Goal: Task Accomplishment & Management: Manage account settings

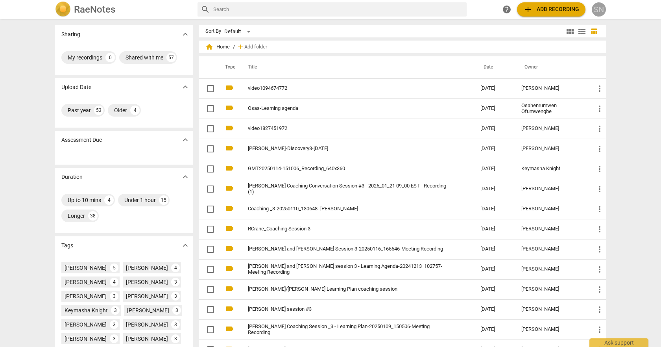
click at [601, 12] on div "SN" at bounding box center [599, 9] width 14 height 14
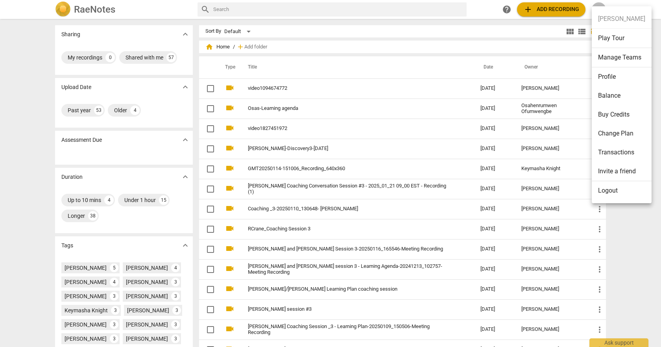
click at [617, 55] on li "Manage Teams" at bounding box center [622, 57] width 60 height 19
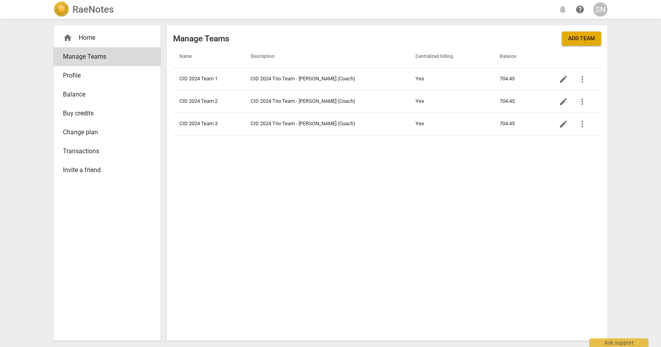
click at [584, 46] on th at bounding box center [575, 57] width 54 height 22
click at [587, 39] on span "Add team" at bounding box center [581, 39] width 27 height 8
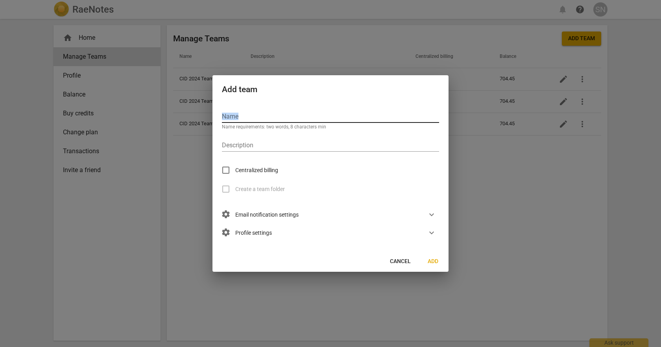
drag, startPoint x: 351, startPoint y: 76, endPoint x: 348, endPoint y: 112, distance: 36.4
click at [348, 112] on div "Add team Name Name requirements: two words, 8 characters min Description Centra…" at bounding box center [330, 173] width 236 height 196
click at [482, 229] on div at bounding box center [330, 173] width 661 height 347
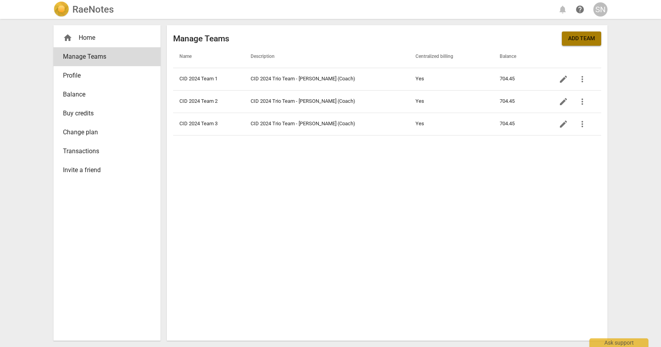
click at [589, 40] on span "Add team" at bounding box center [581, 39] width 27 height 8
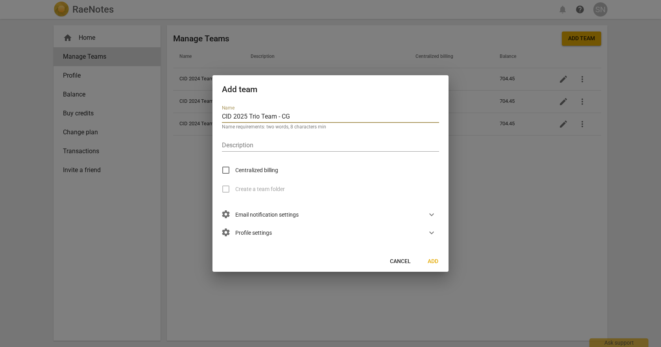
drag, startPoint x: 297, startPoint y: 116, endPoint x: 279, endPoint y: 117, distance: 18.9
click at [279, 117] on input "CID 2025 Trio Team - CG" at bounding box center [330, 116] width 217 height 11
type input "CID 2025 Trio Team - CG"
click at [286, 144] on input "text" at bounding box center [330, 145] width 217 height 11
click at [402, 263] on span "Cancel" at bounding box center [400, 261] width 21 height 8
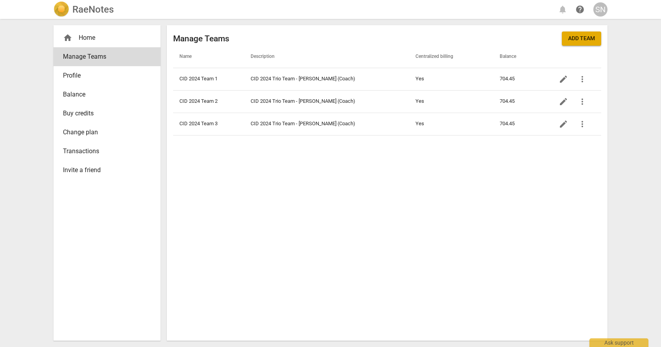
click at [572, 40] on span "Add team" at bounding box center [581, 39] width 27 height 8
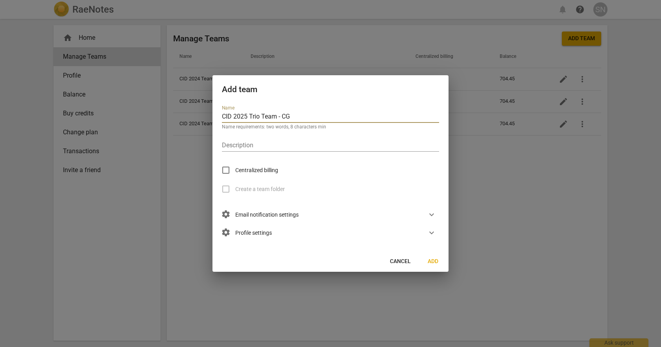
drag, startPoint x: 292, startPoint y: 116, endPoint x: 252, endPoint y: 120, distance: 40.4
click at [252, 120] on input "CID 2025 Trio Team - CG" at bounding box center [330, 116] width 217 height 11
type input "CID 2025 Team 1"
click at [246, 144] on input "text" at bounding box center [330, 145] width 217 height 11
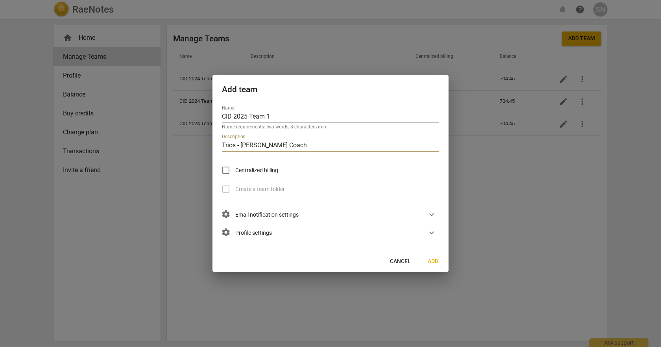
drag, startPoint x: 302, startPoint y: 147, endPoint x: 246, endPoint y: 143, distance: 56.0
click at [242, 145] on input "Trios - [PERSON_NAME] Coach" at bounding box center [330, 145] width 217 height 11
type input "Trios - Coach [PERSON_NAME]"
click at [433, 262] on span "Add" at bounding box center [433, 261] width 13 height 8
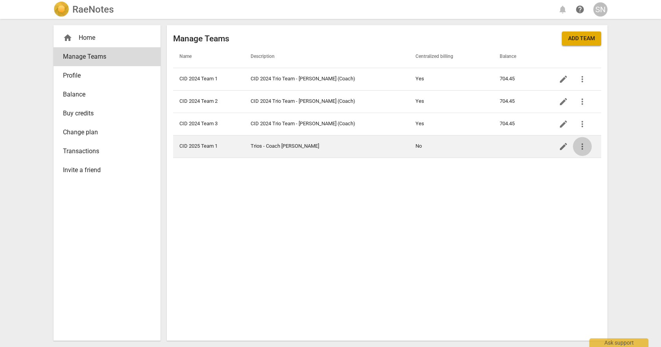
click at [584, 149] on span "more_vert" at bounding box center [582, 146] width 9 height 9
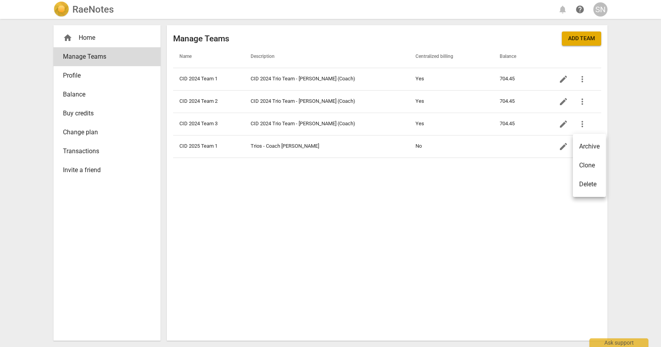
click at [564, 147] on div at bounding box center [330, 173] width 661 height 347
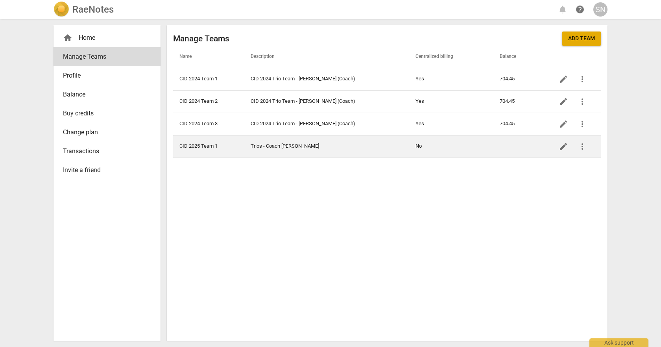
click at [563, 148] on span "edit" at bounding box center [563, 146] width 9 height 9
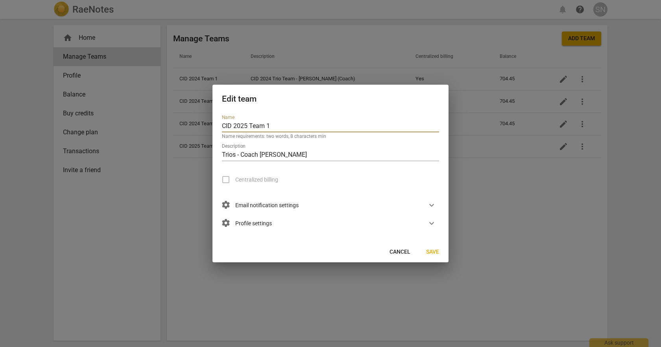
click at [512, 230] on div at bounding box center [330, 173] width 661 height 347
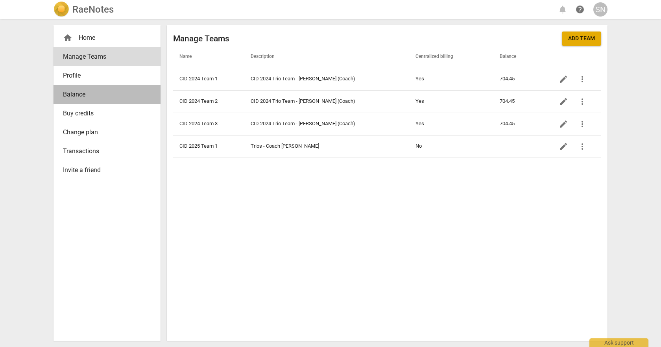
click at [88, 96] on span "Balance" at bounding box center [104, 94] width 82 height 9
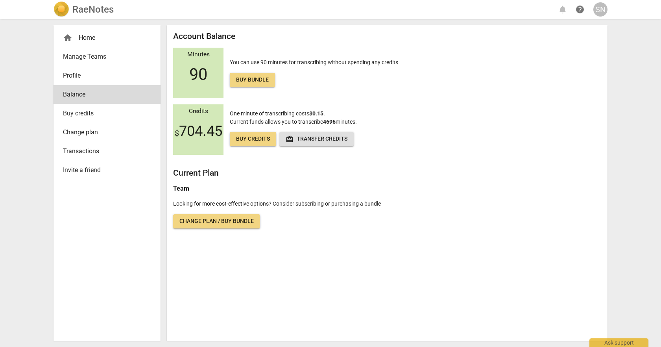
click at [106, 59] on span "Manage Teams" at bounding box center [104, 56] width 82 height 9
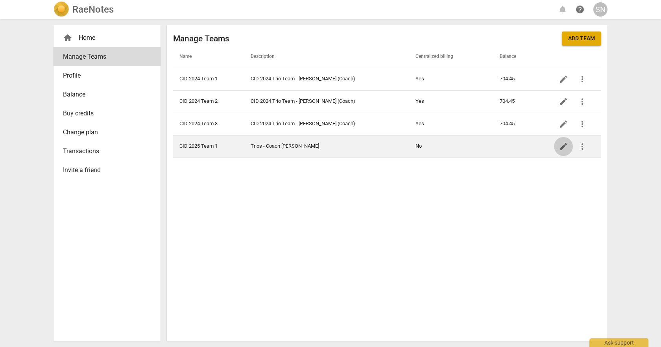
click at [563, 146] on span "edit" at bounding box center [563, 146] width 9 height 9
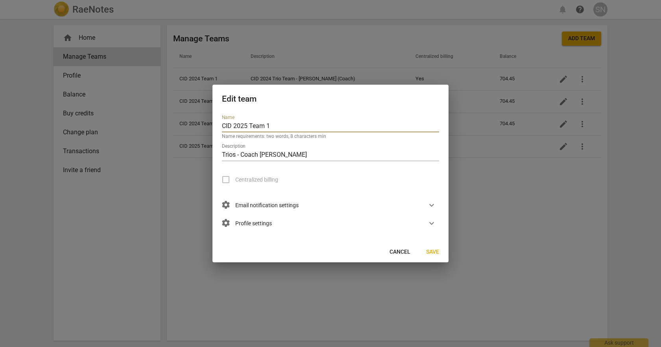
click at [432, 223] on span "expand_more" at bounding box center [431, 222] width 9 height 9
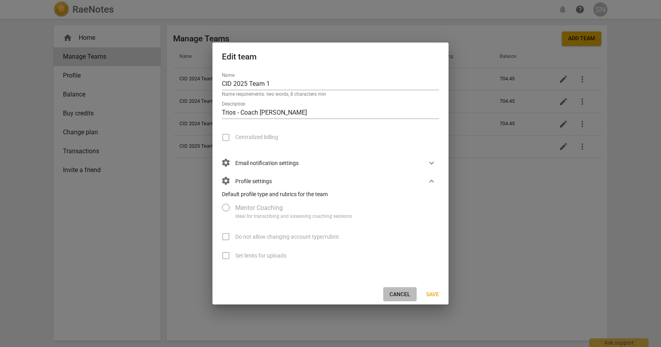
drag, startPoint x: 401, startPoint y: 292, endPoint x: 421, endPoint y: 277, distance: 24.7
click at [400, 291] on span "Cancel" at bounding box center [400, 294] width 21 height 8
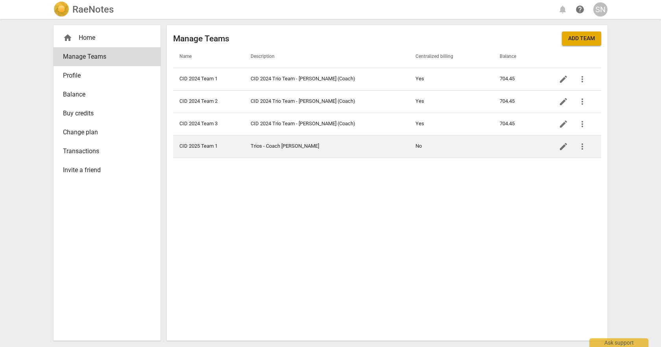
click at [206, 145] on td "CID 2025 Team 1" at bounding box center [208, 146] width 71 height 22
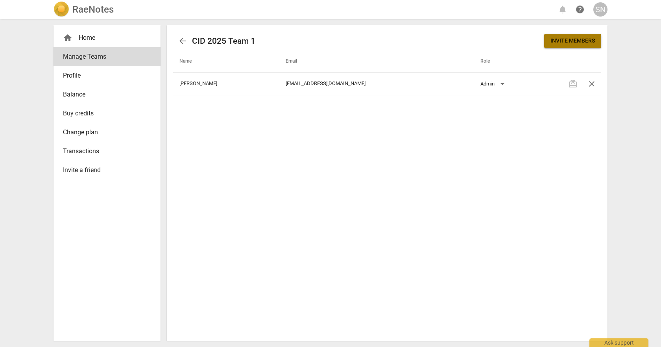
click at [569, 41] on span "Invite members" at bounding box center [572, 41] width 44 height 8
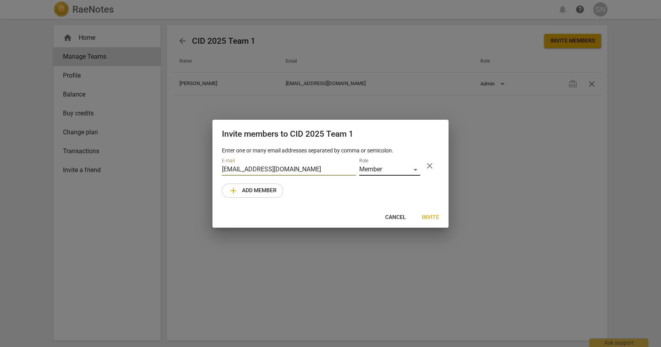
type input "[EMAIL_ADDRESS][DOMAIN_NAME]"
click at [415, 171] on div "Member" at bounding box center [389, 169] width 61 height 11
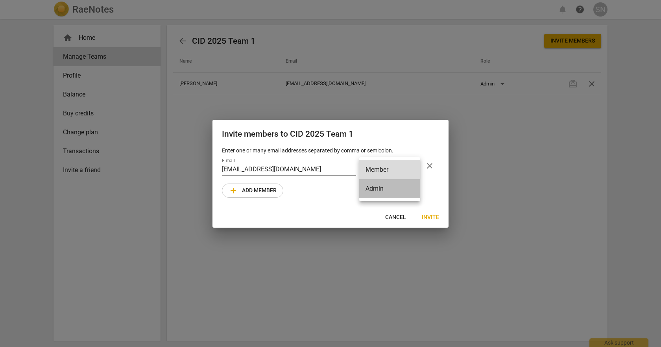
click at [377, 189] on li "Admin" at bounding box center [389, 188] width 61 height 19
click at [434, 216] on span "Invite" at bounding box center [430, 217] width 17 height 8
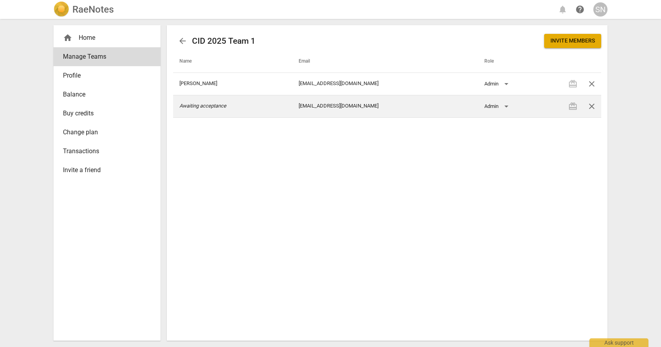
click at [217, 106] on icon "Awaiting acceptance" at bounding box center [202, 106] width 47 height 6
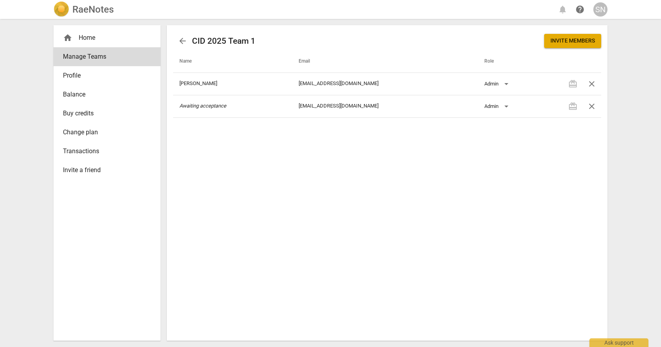
click at [558, 44] on span "Invite members" at bounding box center [572, 41] width 44 height 8
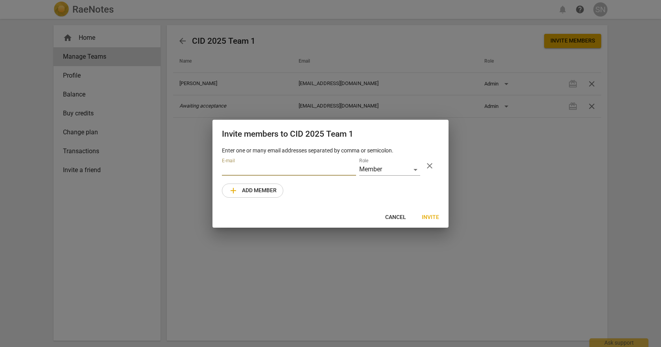
paste input "[EMAIL_ADDRESS][DOMAIN_NAME]"
type input "[EMAIL_ADDRESS][DOMAIN_NAME]"
click at [393, 218] on span "Cancel" at bounding box center [395, 217] width 21 height 8
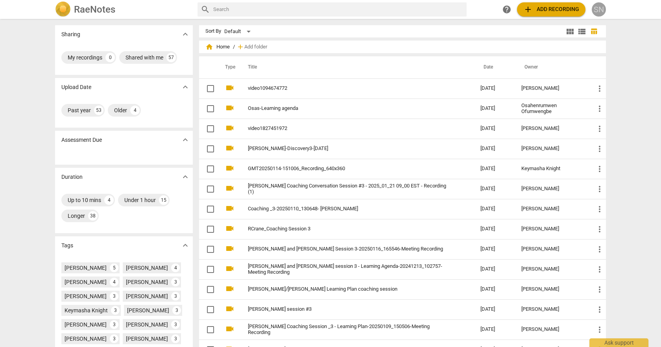
click at [600, 13] on div "SN" at bounding box center [599, 9] width 14 height 14
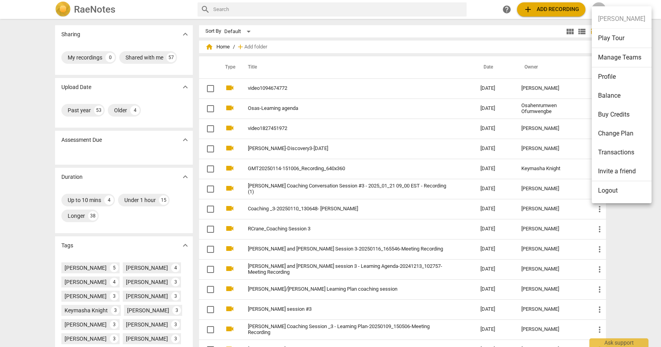
click at [625, 169] on li "Invite a friend" at bounding box center [622, 171] width 60 height 19
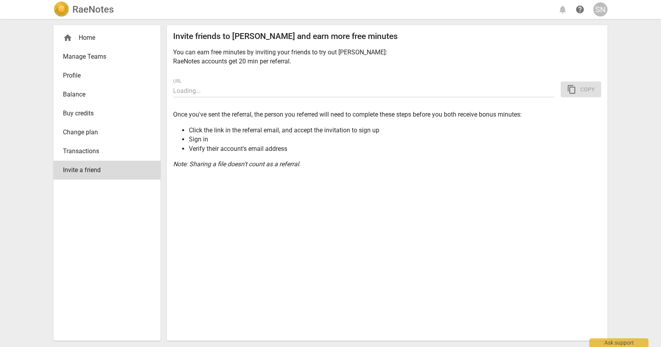
type input "https://app.raenotes.com/invitation/gAAAAABoxGzF-3WO8y2K6z4poK_NvWd7z0jSlTijhUI…"
